Goal: Information Seeking & Learning: Learn about a topic

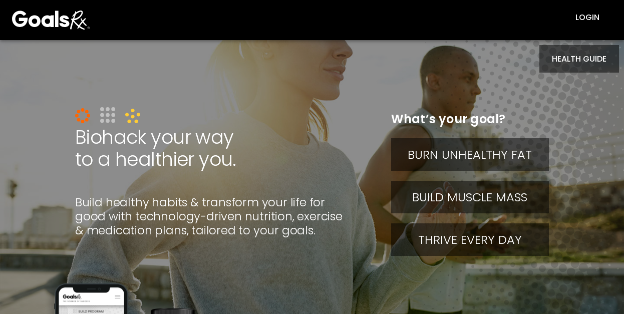
click at [569, 56] on button "HEALTH GUIDE" at bounding box center [580, 59] width 80 height 28
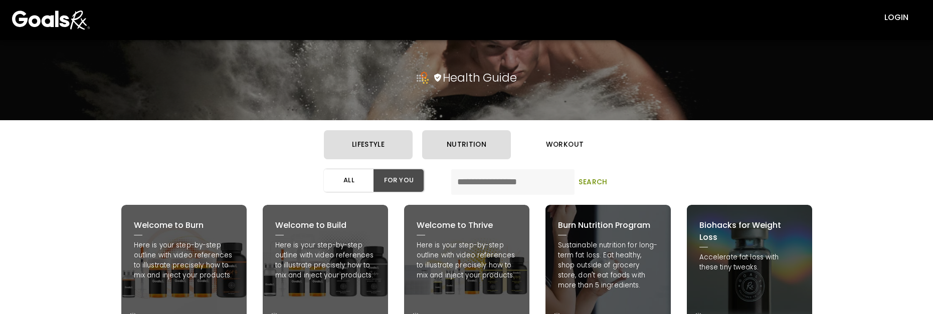
click at [560, 154] on button "workout" at bounding box center [564, 144] width 89 height 29
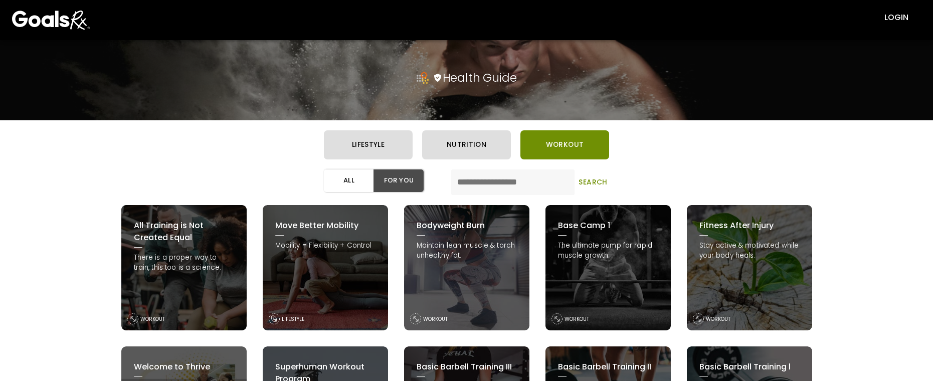
drag, startPoint x: 533, startPoint y: 379, endPoint x: 533, endPoint y: 388, distance: 9.0
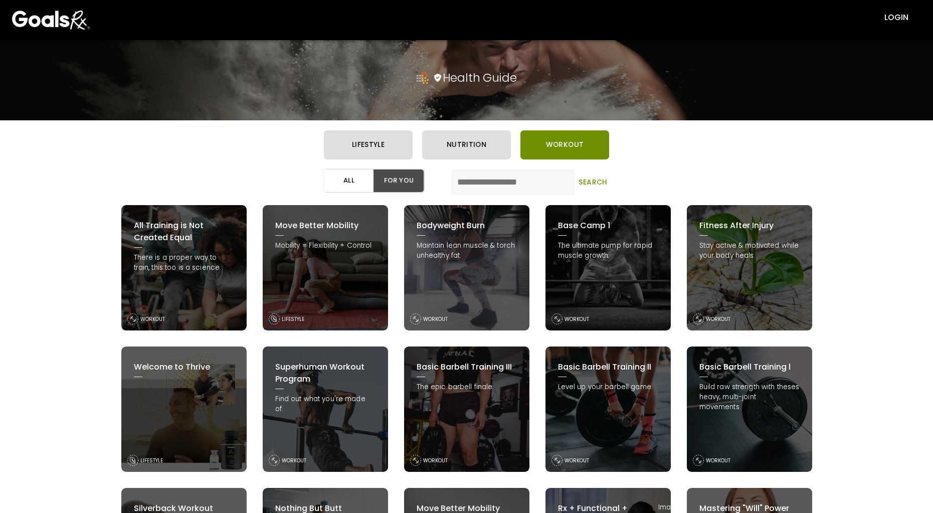
click at [600, 314] on div "Basic Barbell Training II Level up your barbell game. WORKOUT" at bounding box center [607, 408] width 125 height 125
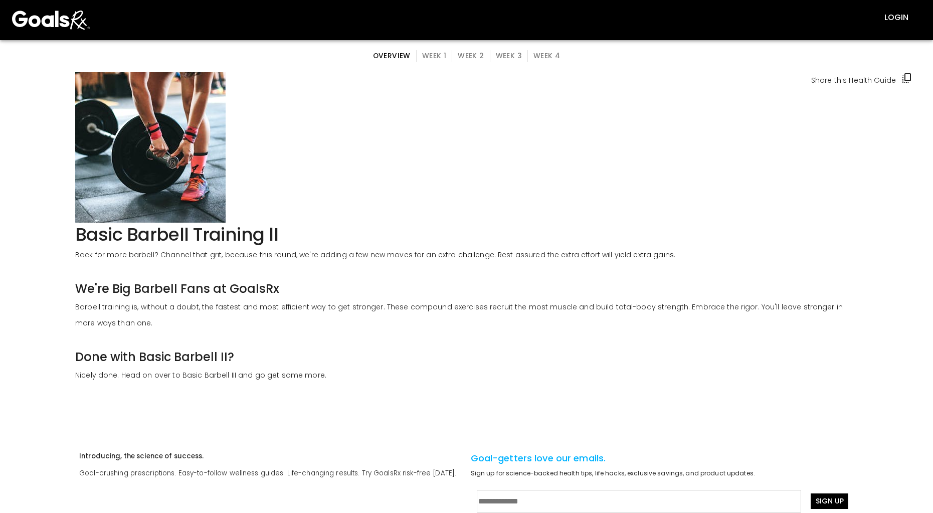
drag, startPoint x: 425, startPoint y: 56, endPoint x: 430, endPoint y: 58, distance: 5.2
click at [425, 56] on button "Week 1" at bounding box center [434, 56] width 36 height 12
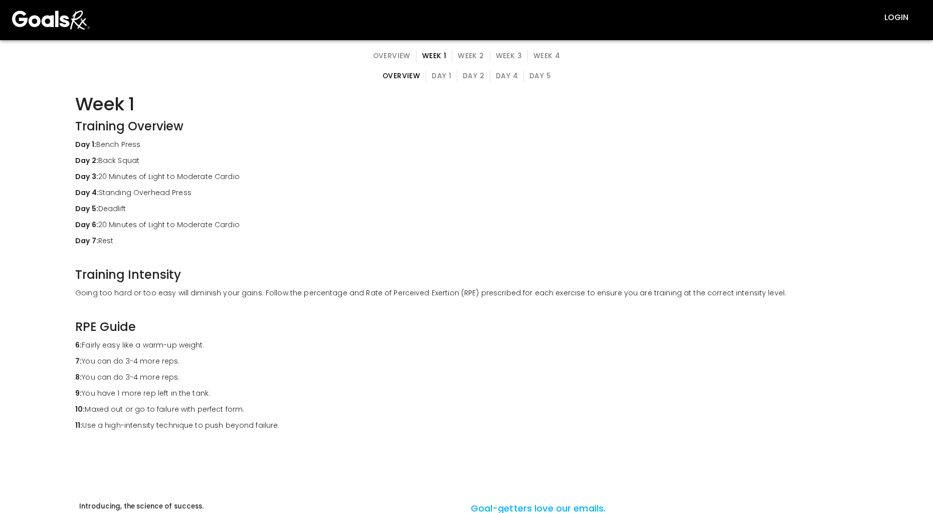
click at [504, 72] on button "Day 4" at bounding box center [507, 76] width 34 height 12
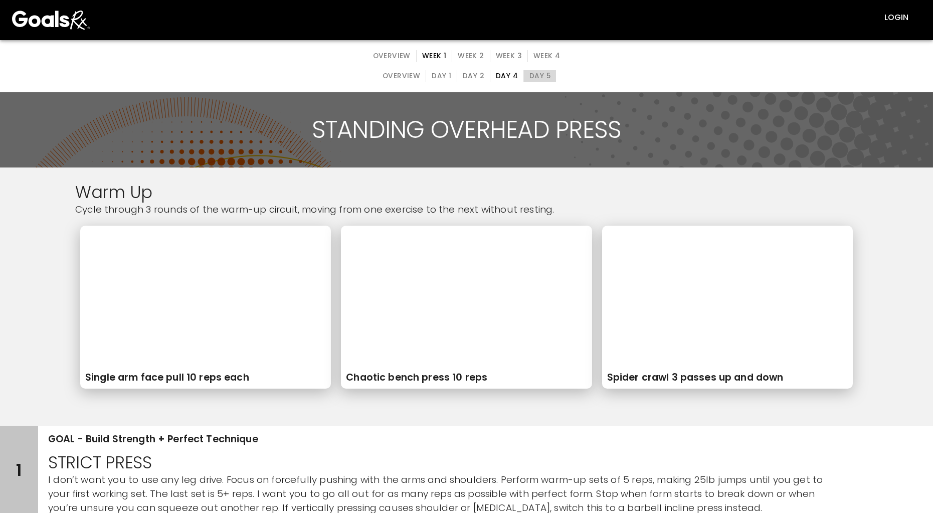
click at [531, 73] on button "Day 5" at bounding box center [539, 76] width 33 height 12
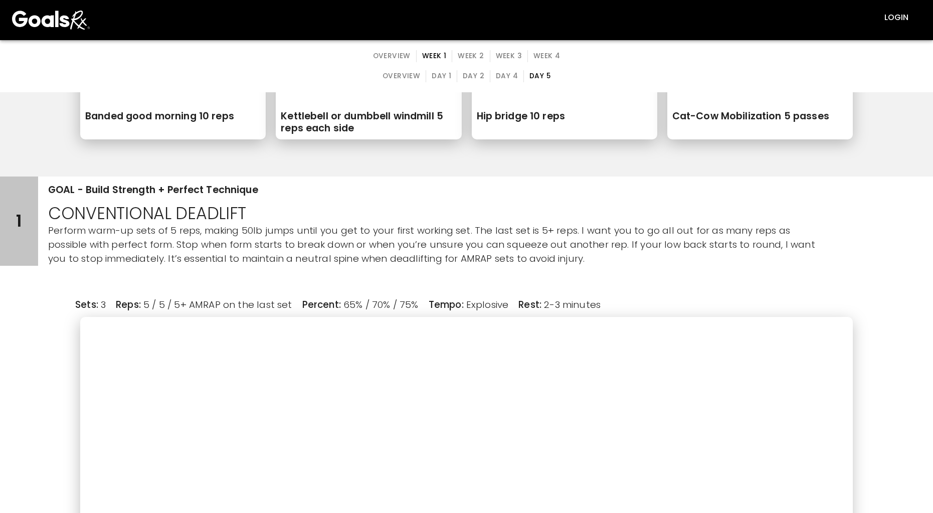
scroll to position [50, 0]
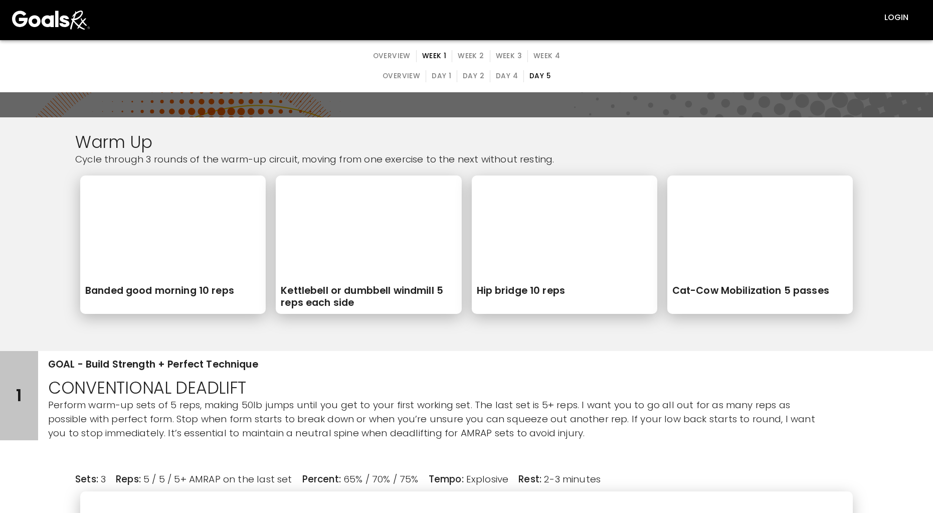
drag, startPoint x: 469, startPoint y: 52, endPoint x: 476, endPoint y: 58, distance: 9.2
click at [469, 52] on button "Week 2" at bounding box center [470, 56] width 38 height 12
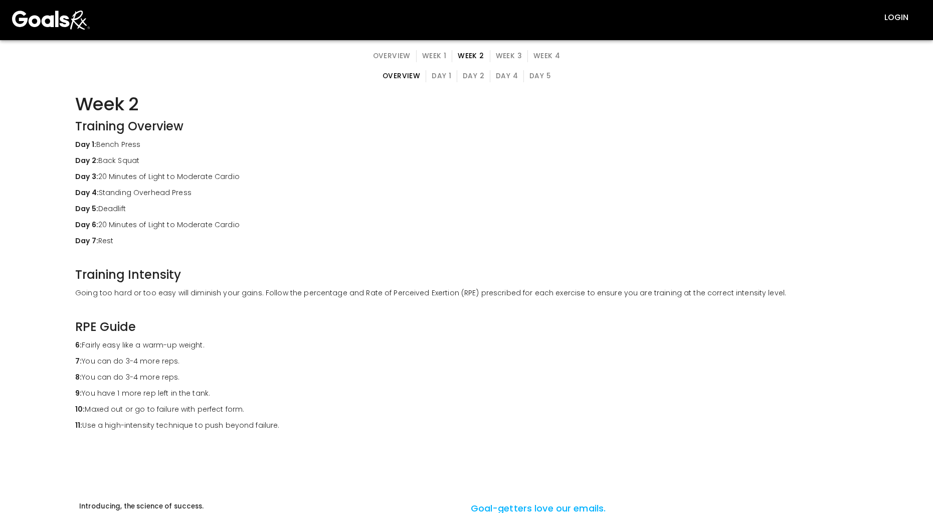
click at [436, 51] on button "Week 1" at bounding box center [434, 56] width 36 height 12
click at [503, 74] on button "Day 4" at bounding box center [507, 76] width 34 height 12
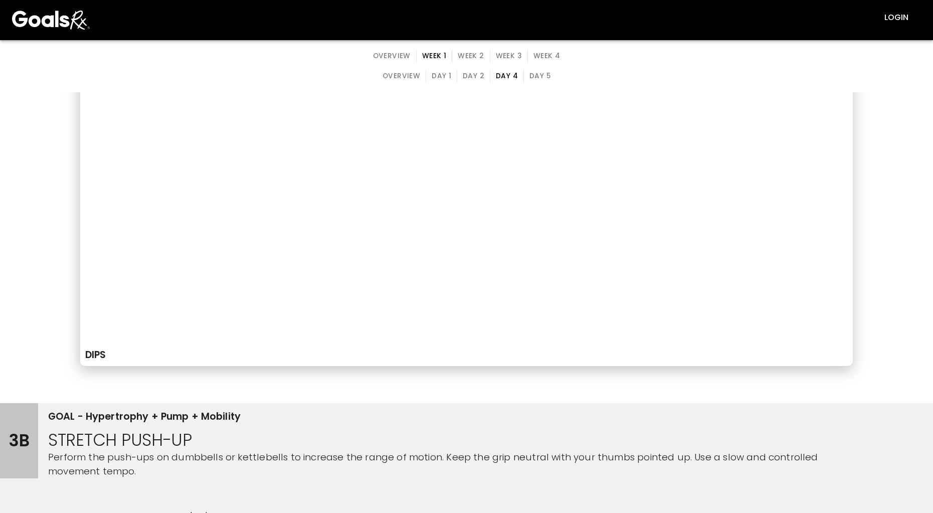
scroll to position [1754, 0]
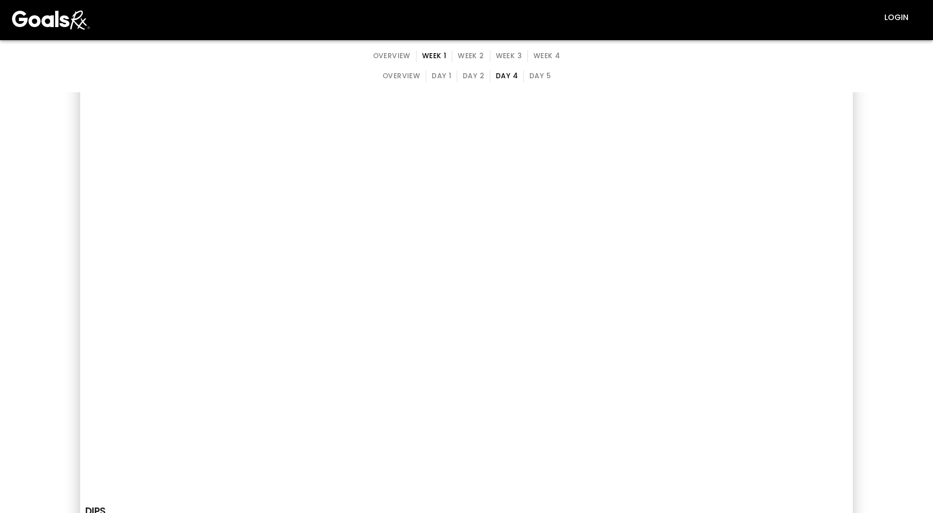
click at [462, 58] on button "Week 2" at bounding box center [470, 56] width 38 height 12
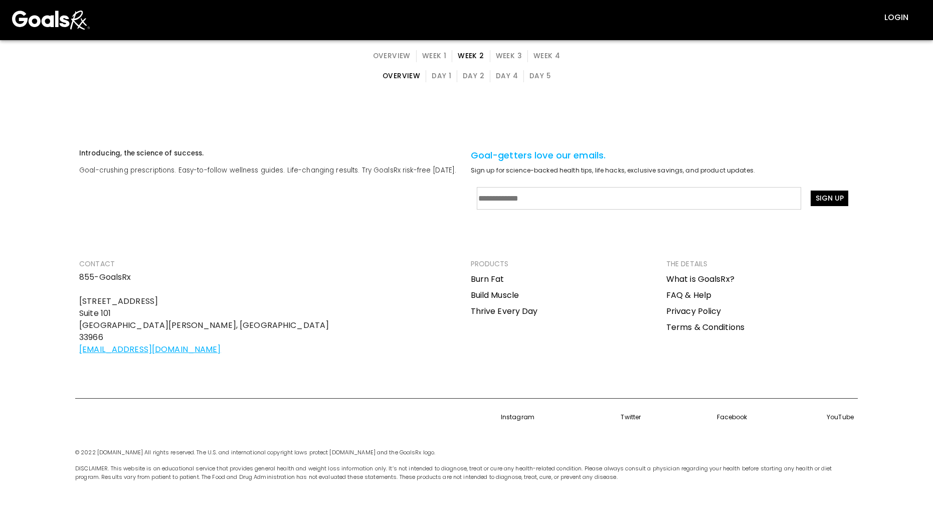
scroll to position [0, 0]
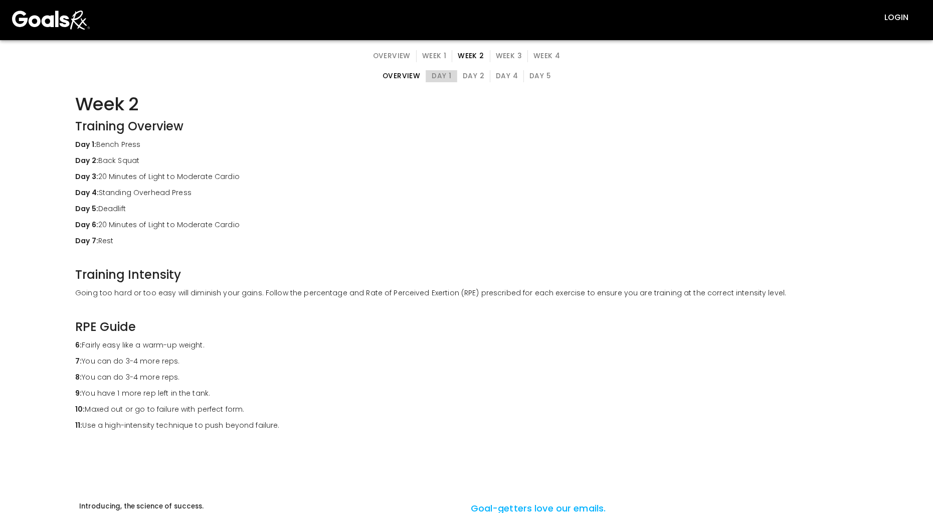
click at [448, 75] on button "Day 1" at bounding box center [441, 76] width 32 height 12
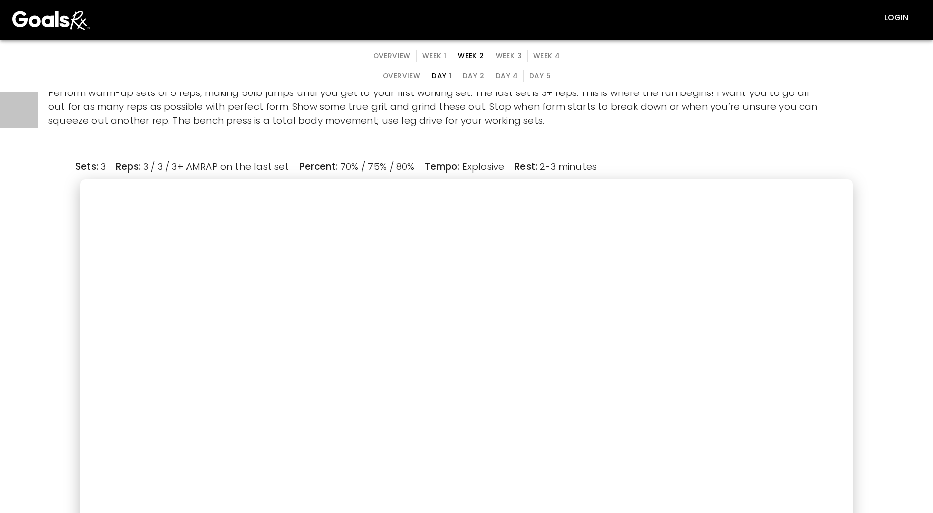
scroll to position [251, 0]
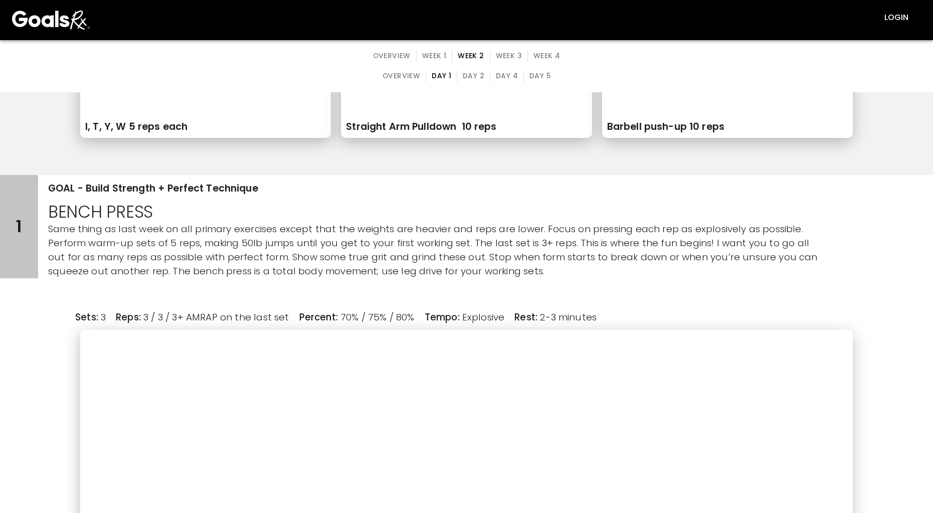
click at [467, 73] on div "overview Day 1 Day 2 Day 4 Day 5" at bounding box center [466, 76] width 179 height 32
click at [468, 75] on button "Day 2" at bounding box center [473, 76] width 34 height 12
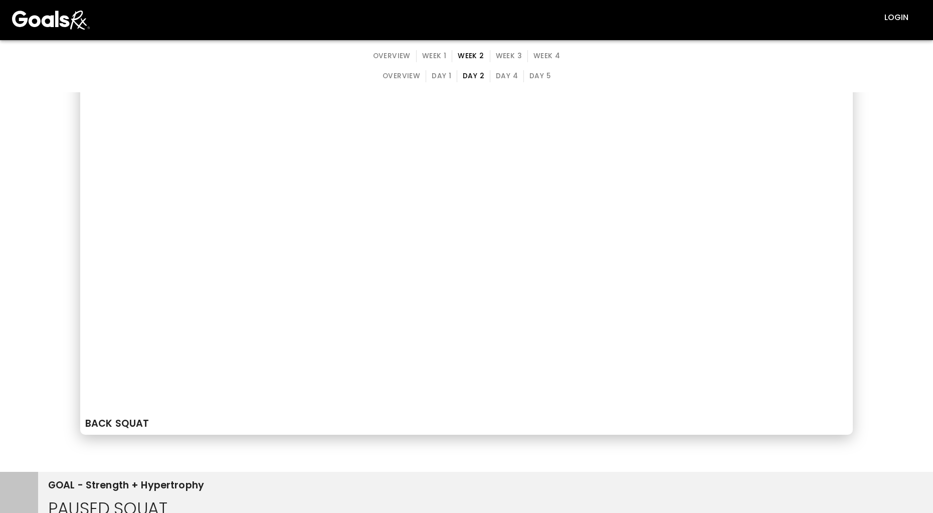
scroll to position [200, 0]
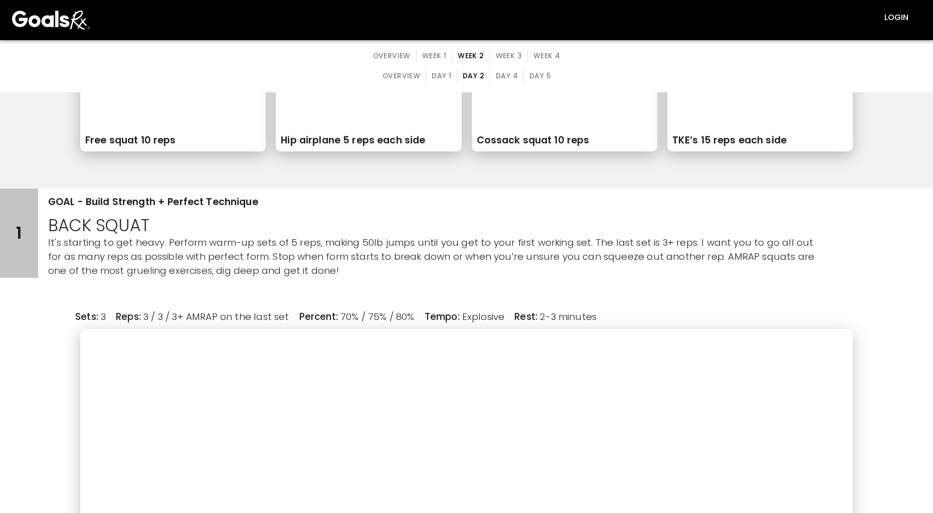
click at [492, 75] on button "Day 4" at bounding box center [507, 76] width 34 height 12
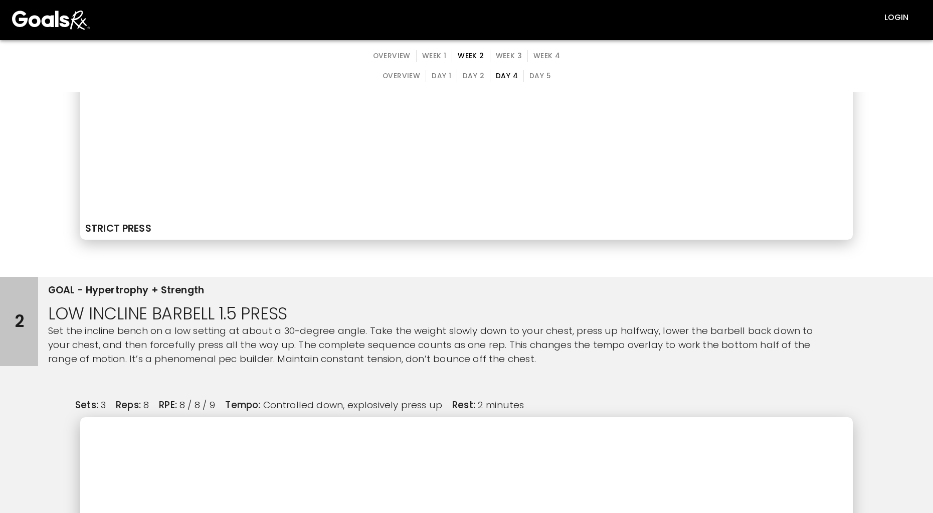
scroll to position [802, 0]
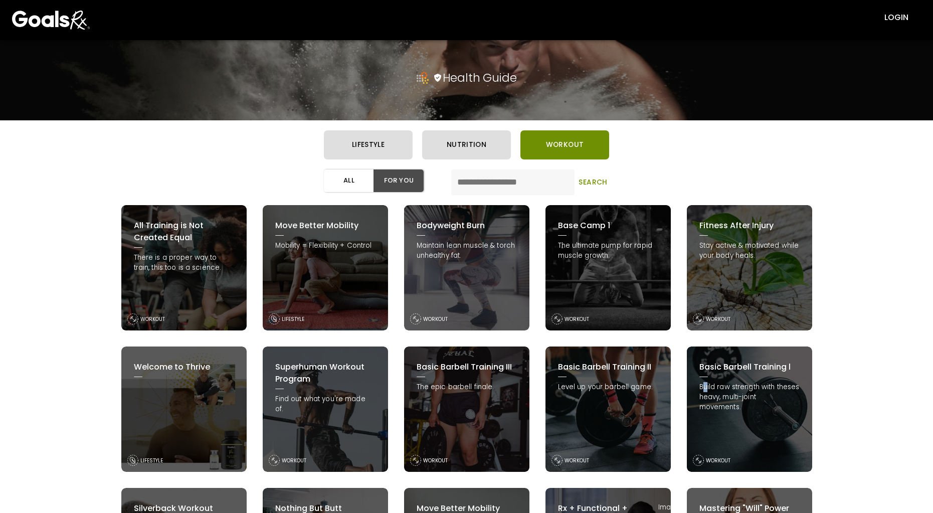
click at [624, 314] on p "Build raw strength with theses heavy, multi-joint movements." at bounding box center [749, 397] width 100 height 30
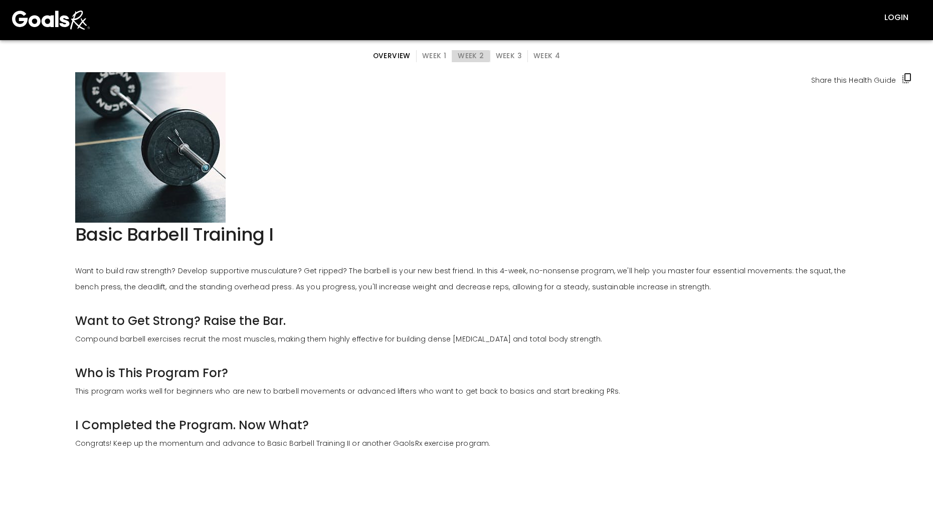
click at [471, 56] on button "Week 2" at bounding box center [470, 56] width 38 height 12
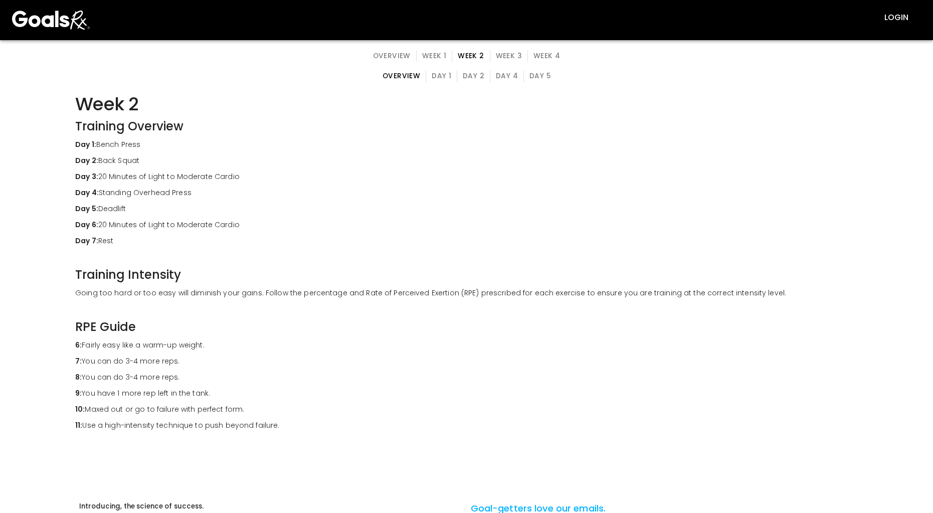
click at [444, 76] on button "Day 1" at bounding box center [441, 76] width 32 height 12
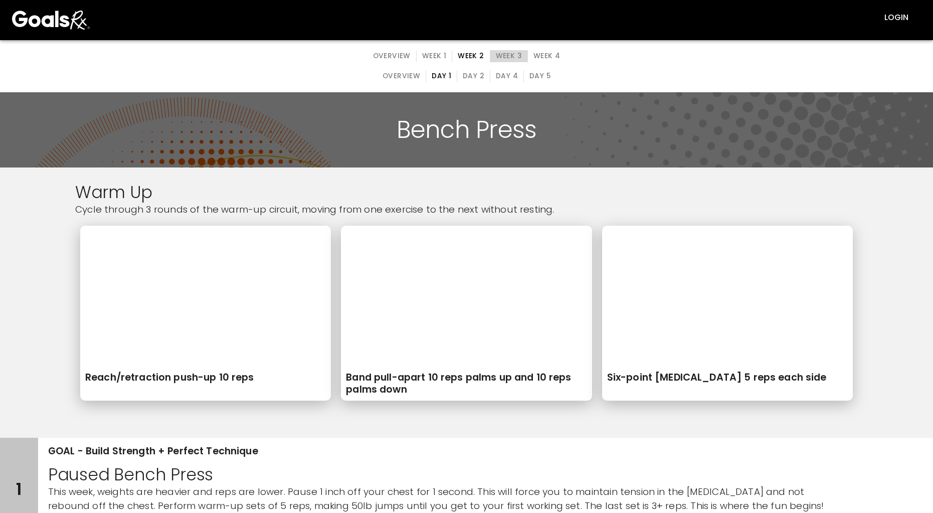
click at [509, 53] on button "Week 3" at bounding box center [509, 56] width 38 height 12
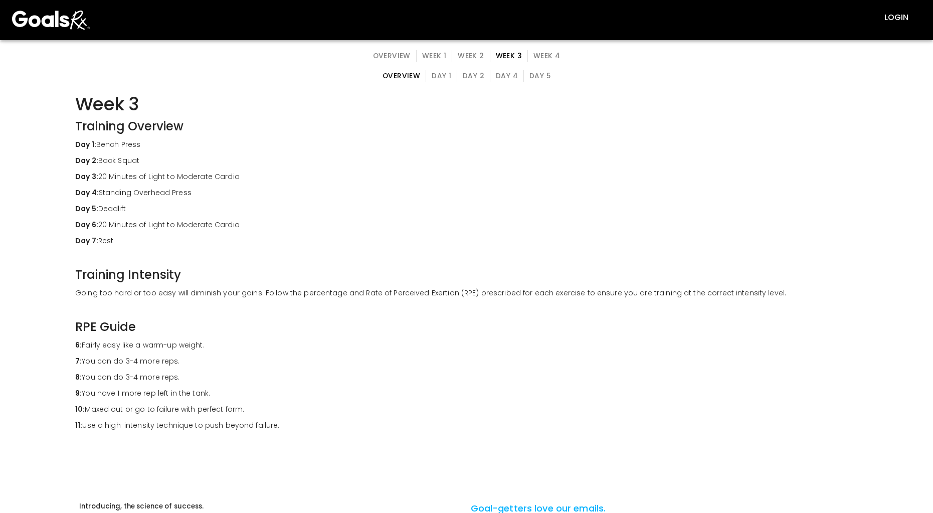
click at [444, 82] on div "overview Day 1 Day 2 Day 4 Day 5" at bounding box center [466, 76] width 179 height 32
click at [445, 79] on button "Day 1" at bounding box center [441, 76] width 32 height 12
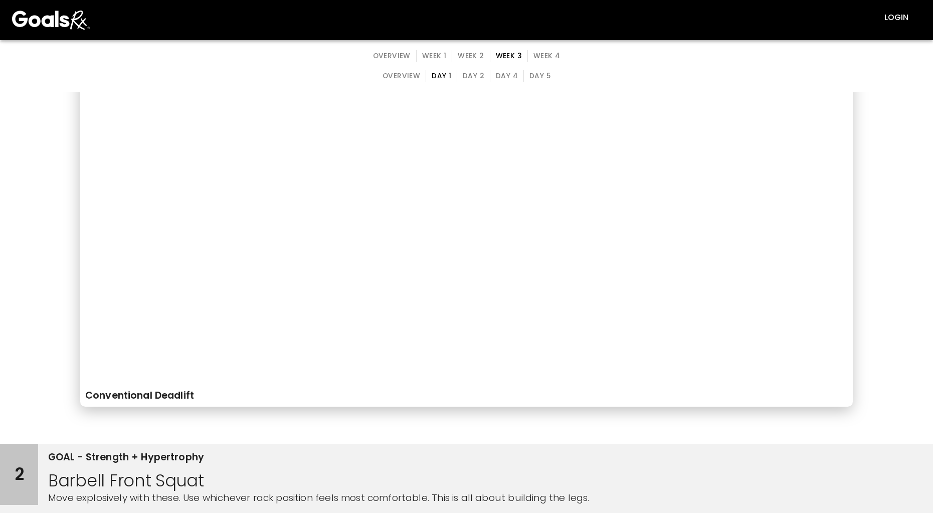
scroll to position [451, 0]
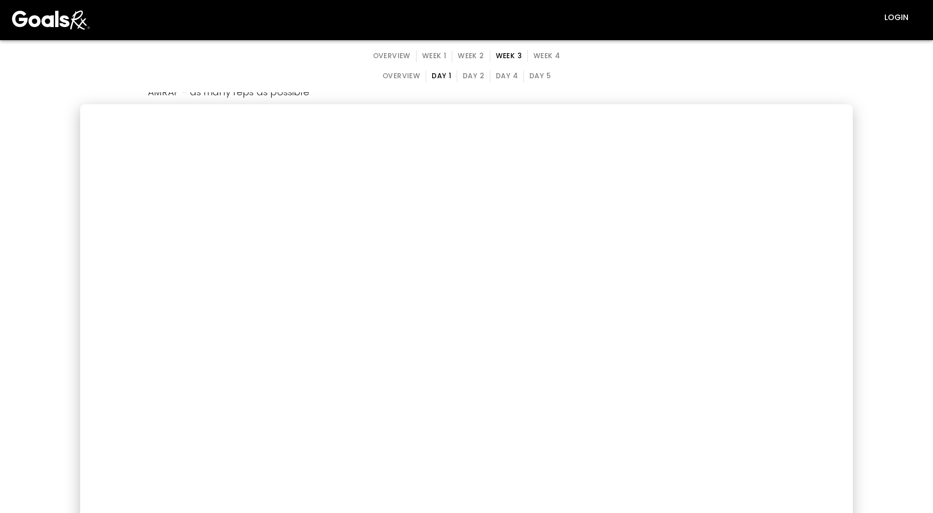
click at [514, 77] on button "Day 4" at bounding box center [507, 76] width 34 height 12
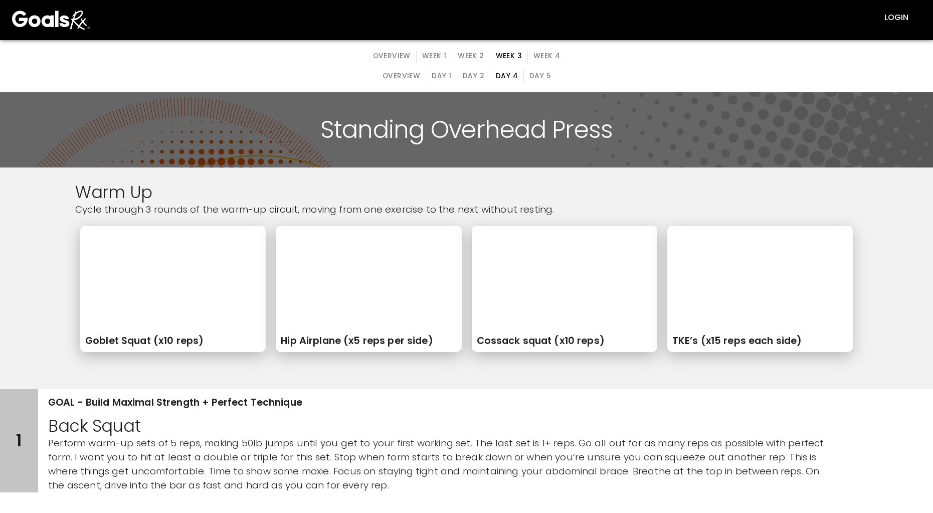
click at [440, 59] on button "Week 1" at bounding box center [434, 56] width 36 height 12
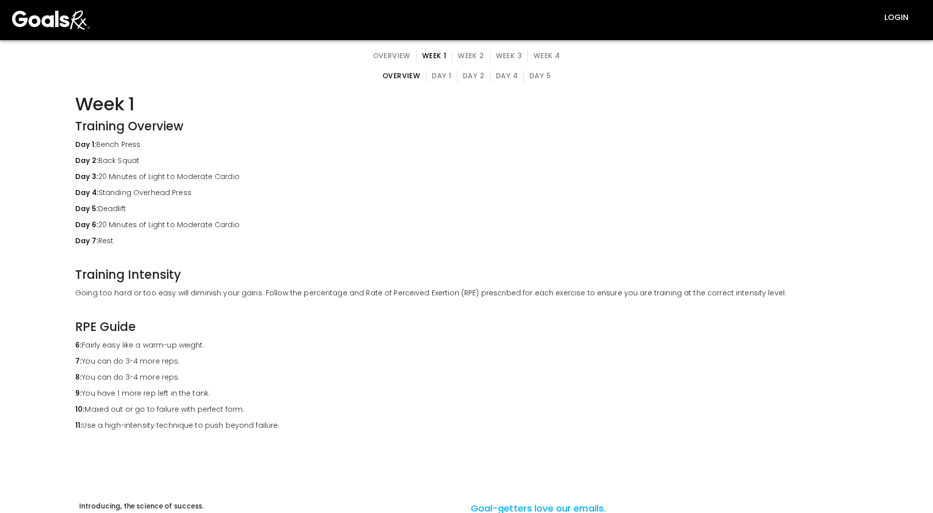
click at [444, 76] on button "Day 1" at bounding box center [441, 76] width 32 height 12
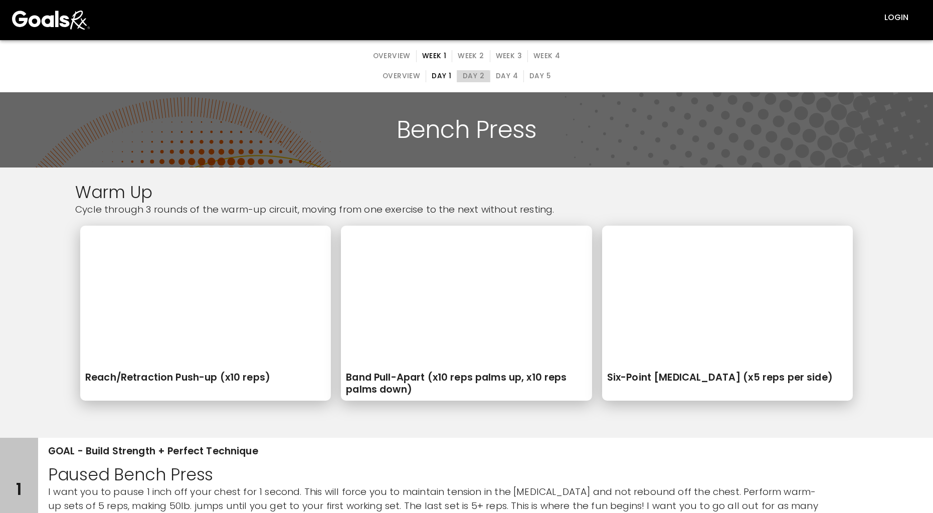
click at [461, 77] on button "Day 2" at bounding box center [473, 76] width 34 height 12
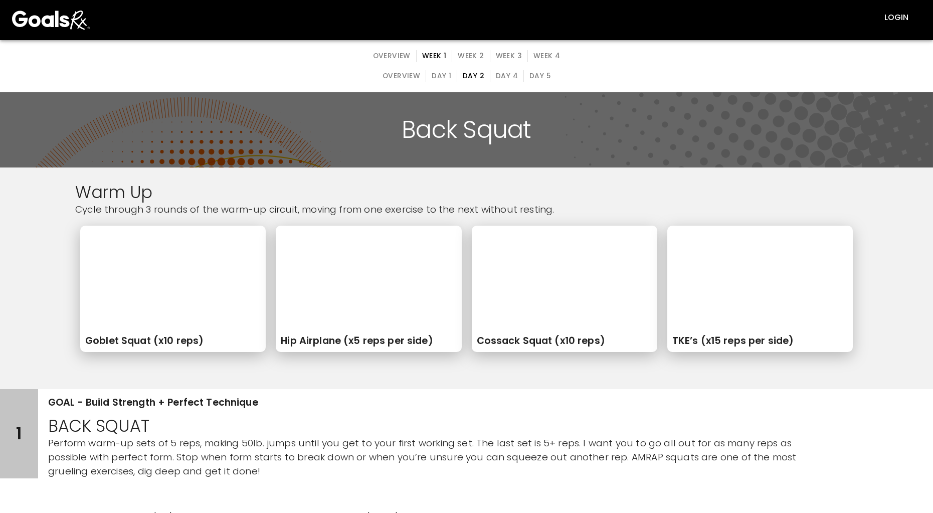
click at [436, 76] on button "Day 1" at bounding box center [441, 76] width 32 height 12
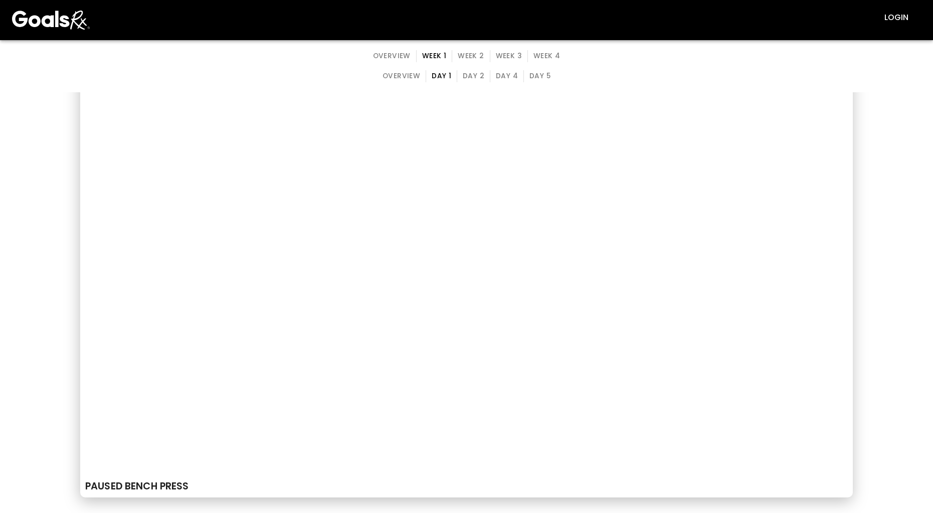
scroll to position [301, 0]
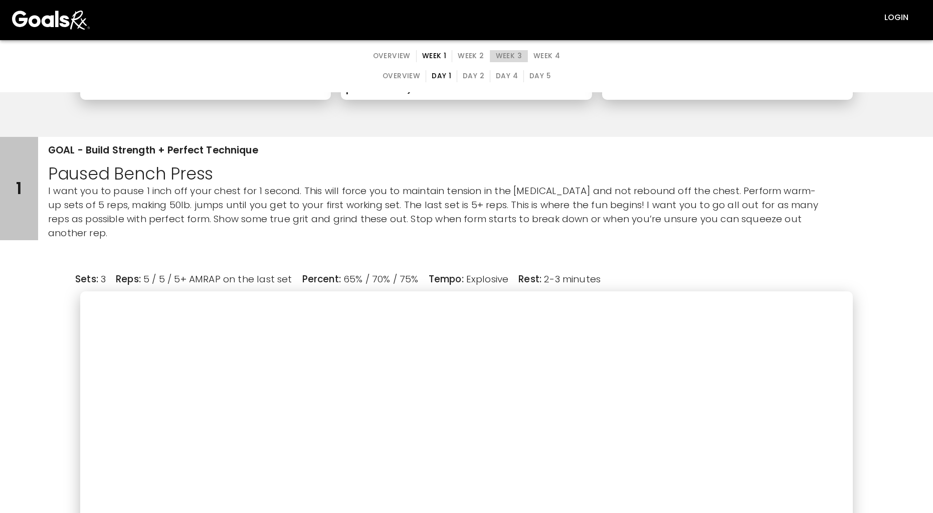
click at [498, 56] on button "Week 3" at bounding box center [509, 56] width 38 height 12
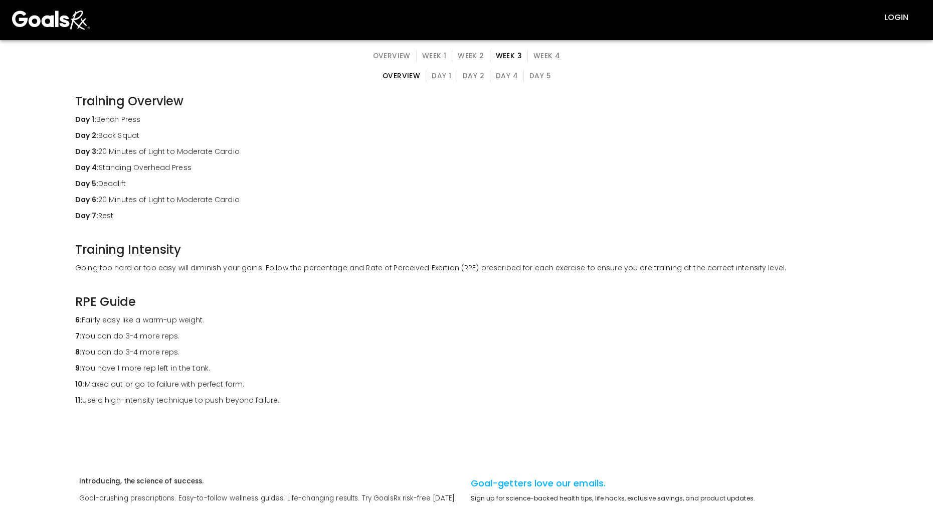
scroll to position [0, 0]
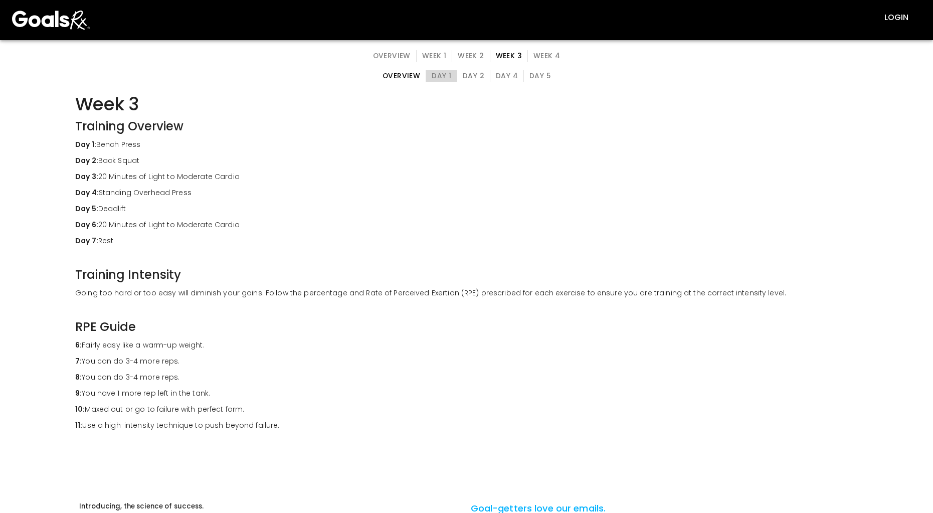
click at [438, 80] on button "Day 1" at bounding box center [441, 76] width 32 height 12
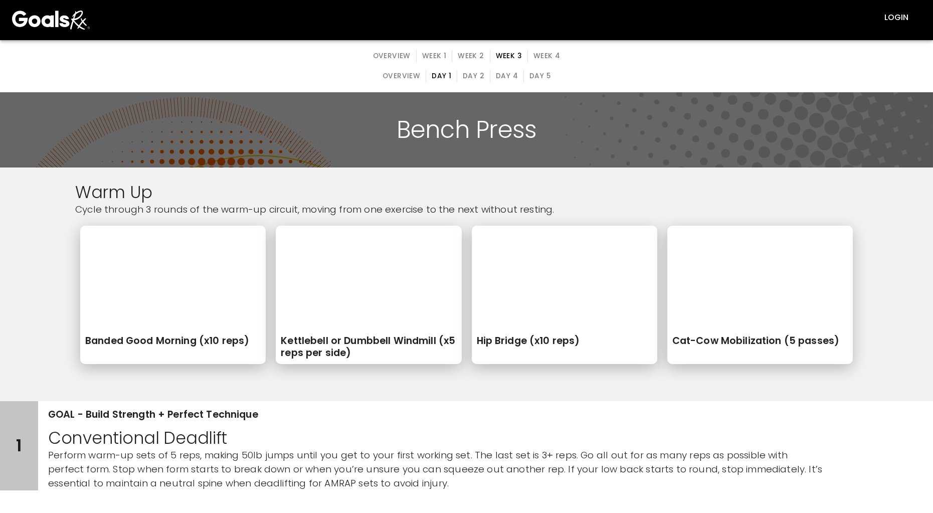
click at [481, 69] on div "overview Day 1 Day 2 Day 4 Day 5" at bounding box center [466, 76] width 179 height 32
click at [482, 75] on button "Day 2" at bounding box center [473, 76] width 34 height 12
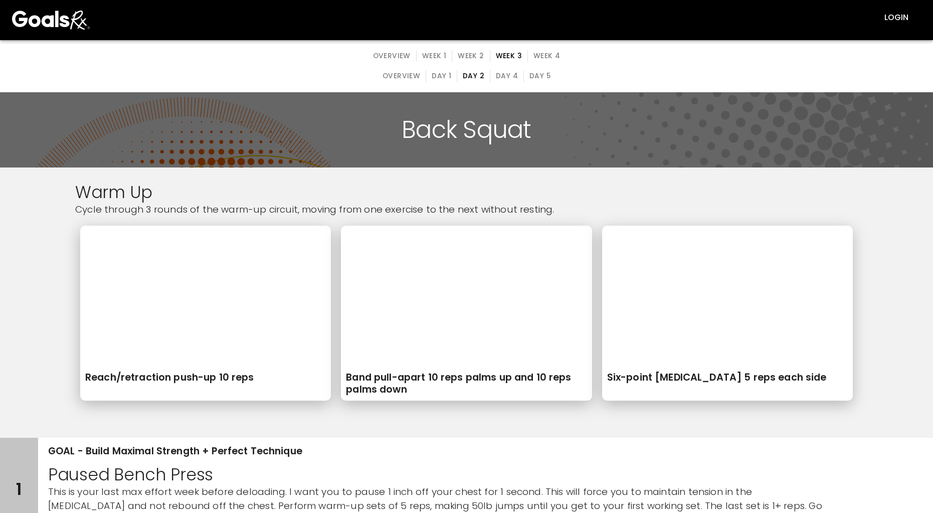
click at [534, 79] on button "Day 5" at bounding box center [539, 76] width 33 height 12
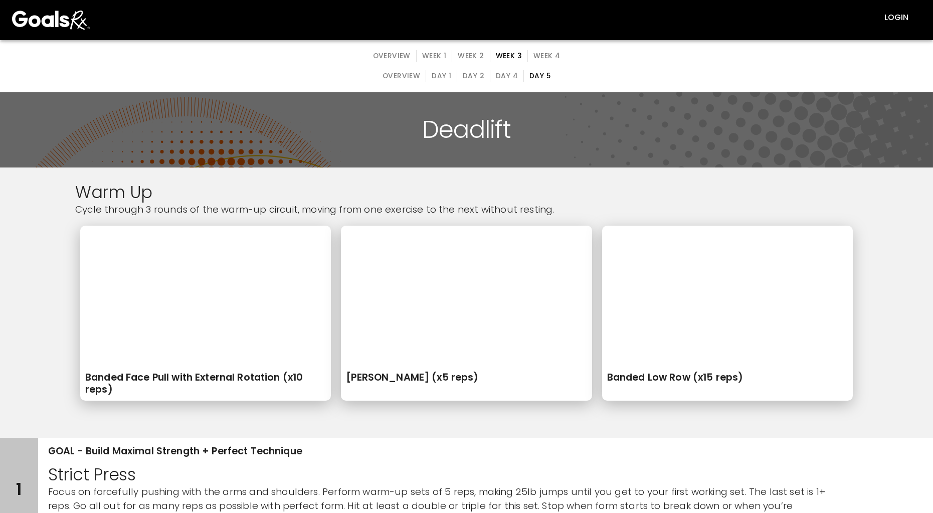
click at [534, 56] on button "Week 4" at bounding box center [546, 56] width 38 height 12
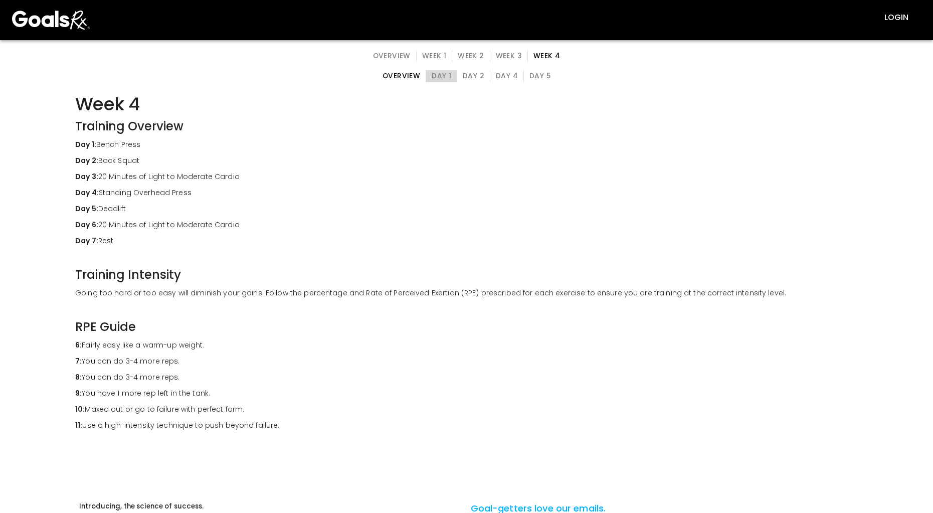
click at [442, 75] on button "Day 1" at bounding box center [441, 76] width 32 height 12
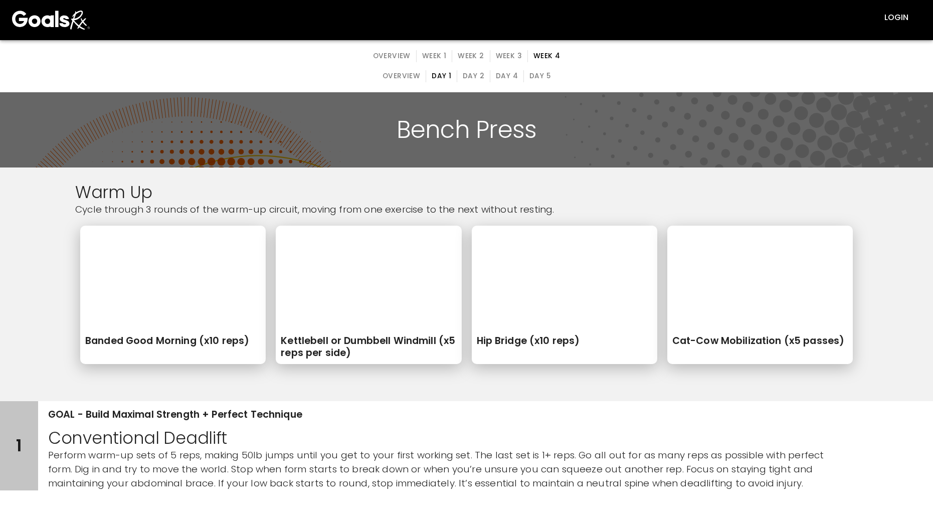
click at [474, 74] on button "Day 2" at bounding box center [473, 76] width 34 height 12
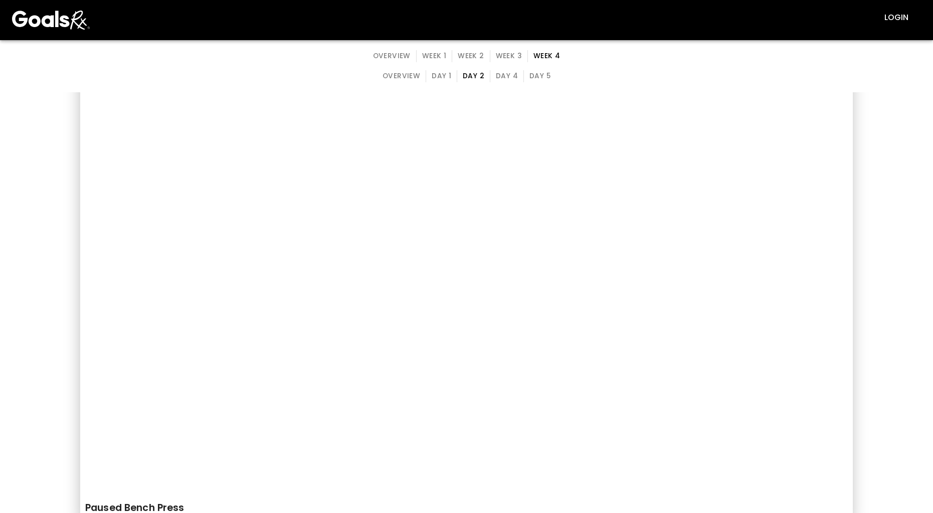
scroll to position [486, 0]
